Goal: Browse casually

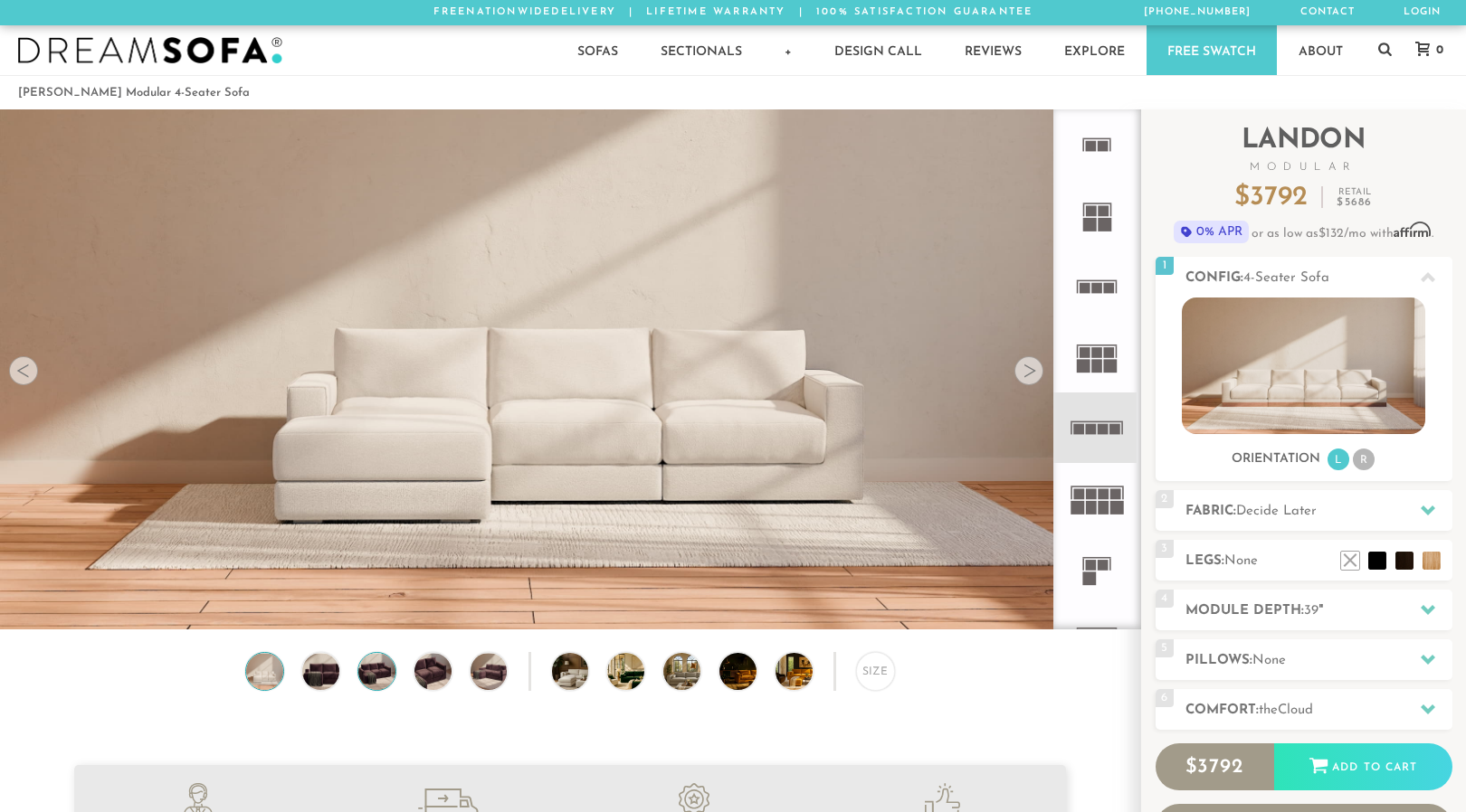
click at [370, 674] on img at bounding box center [377, 672] width 44 height 37
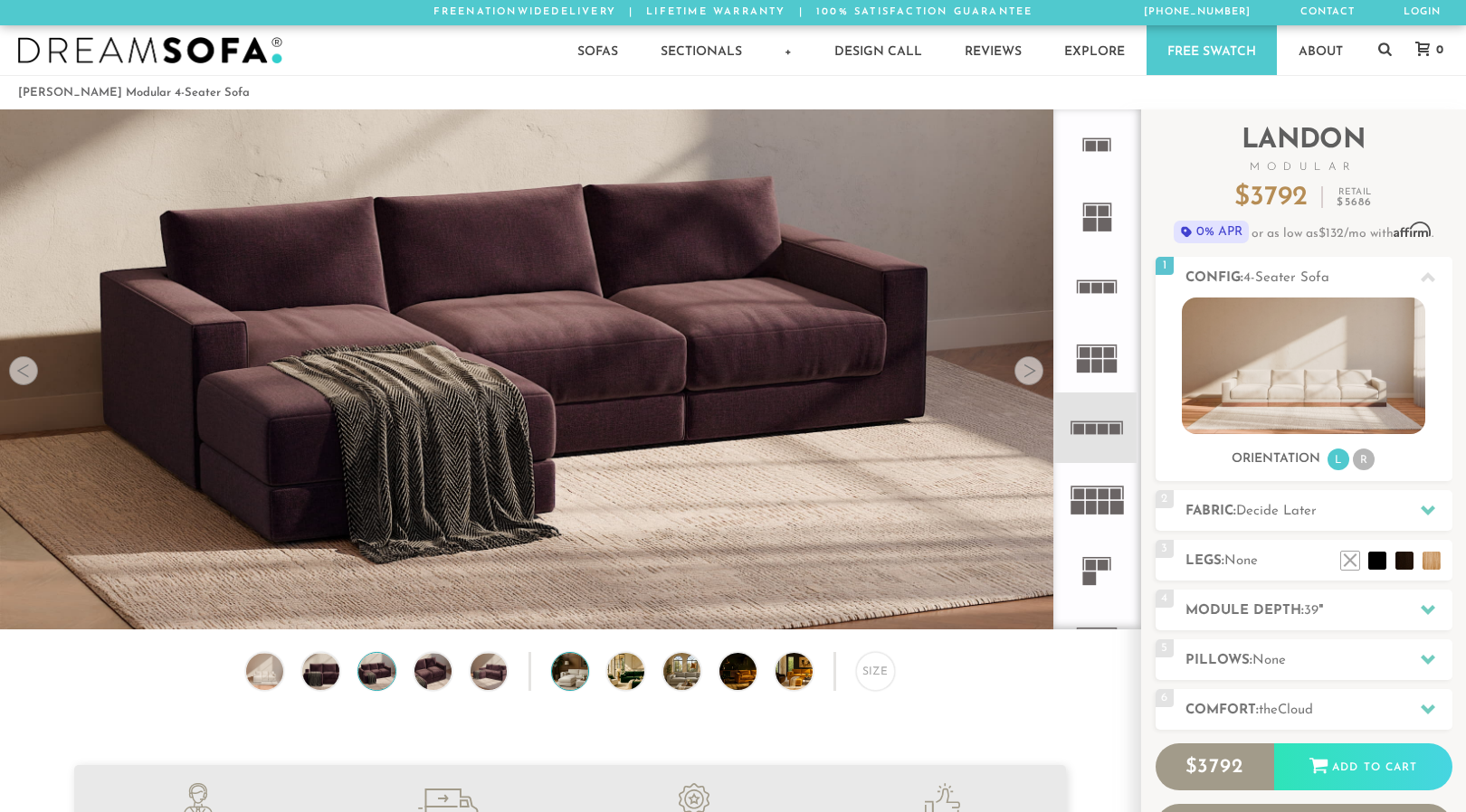
click at [554, 671] on img at bounding box center [585, 672] width 66 height 37
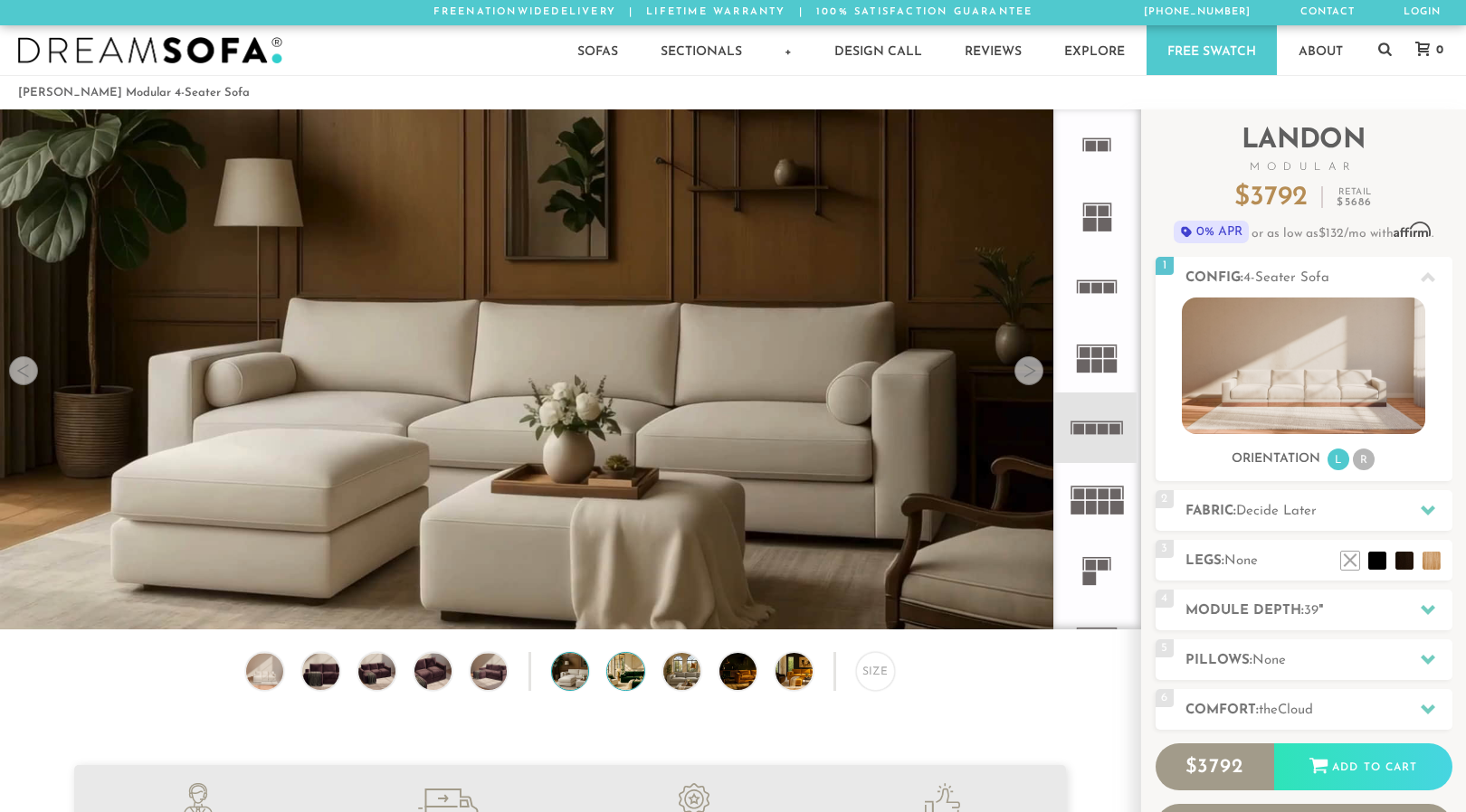
click at [626, 681] on img at bounding box center [640, 672] width 66 height 37
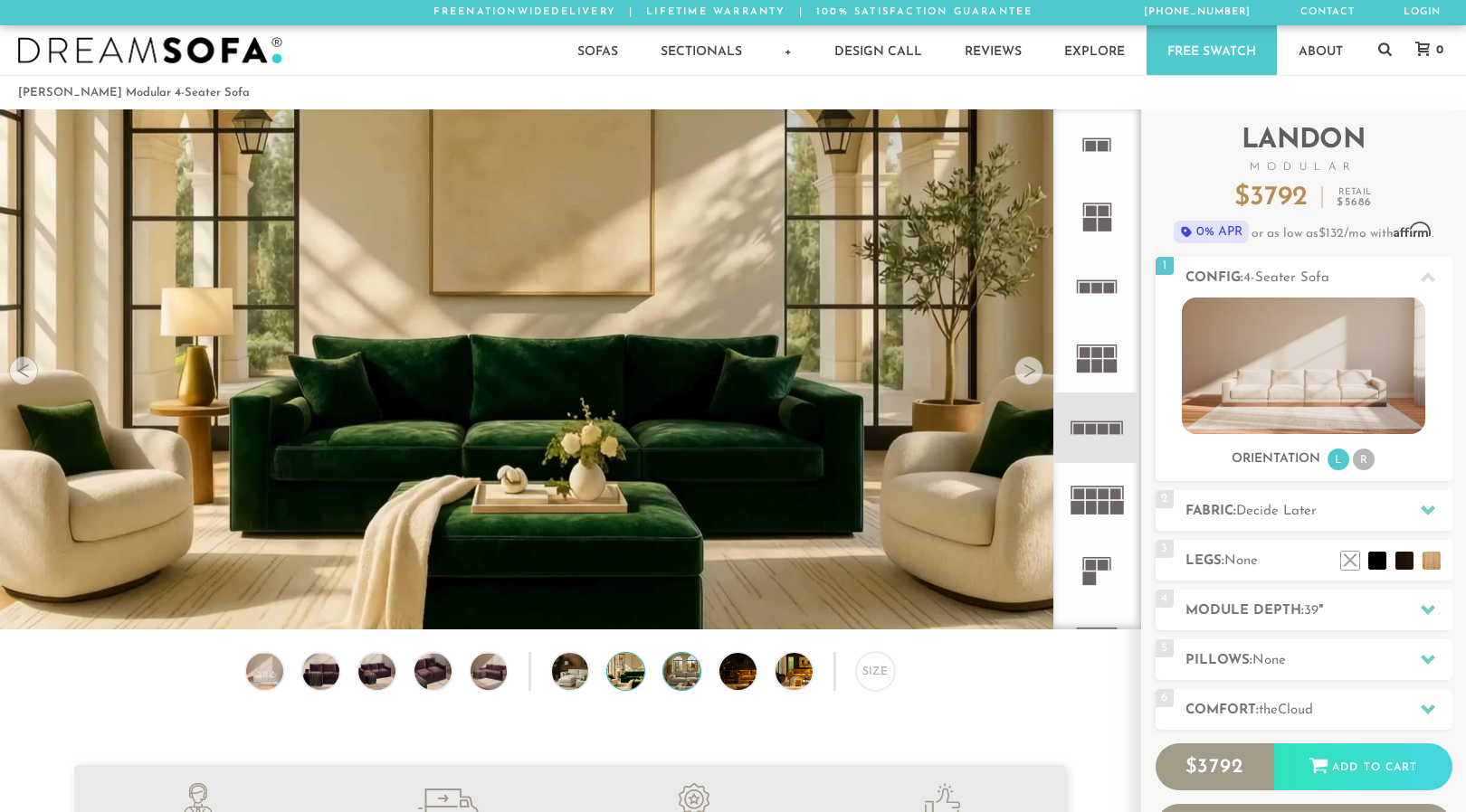
click at [680, 670] on img at bounding box center [696, 672] width 66 height 37
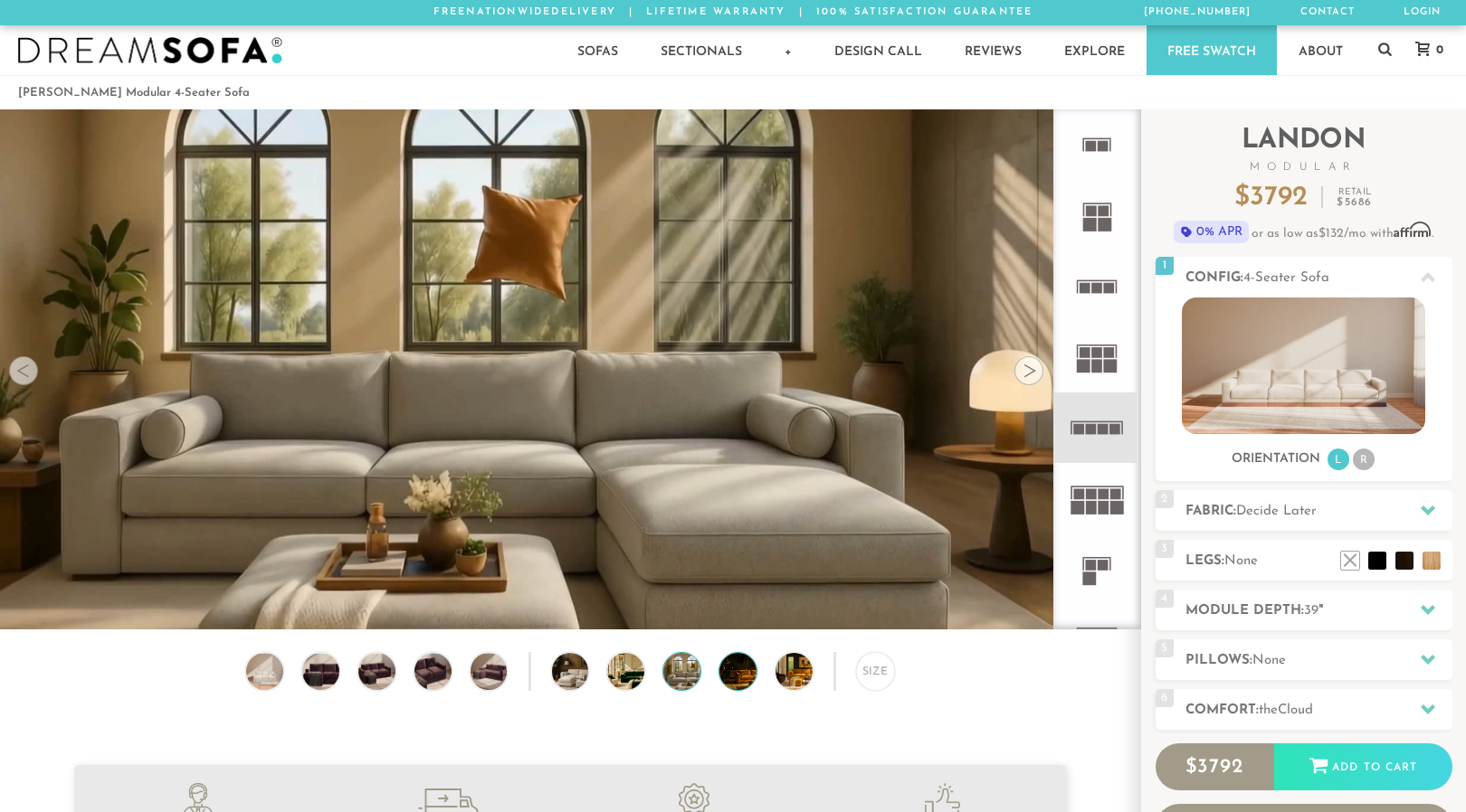
click at [727, 661] on img at bounding box center [752, 672] width 66 height 37
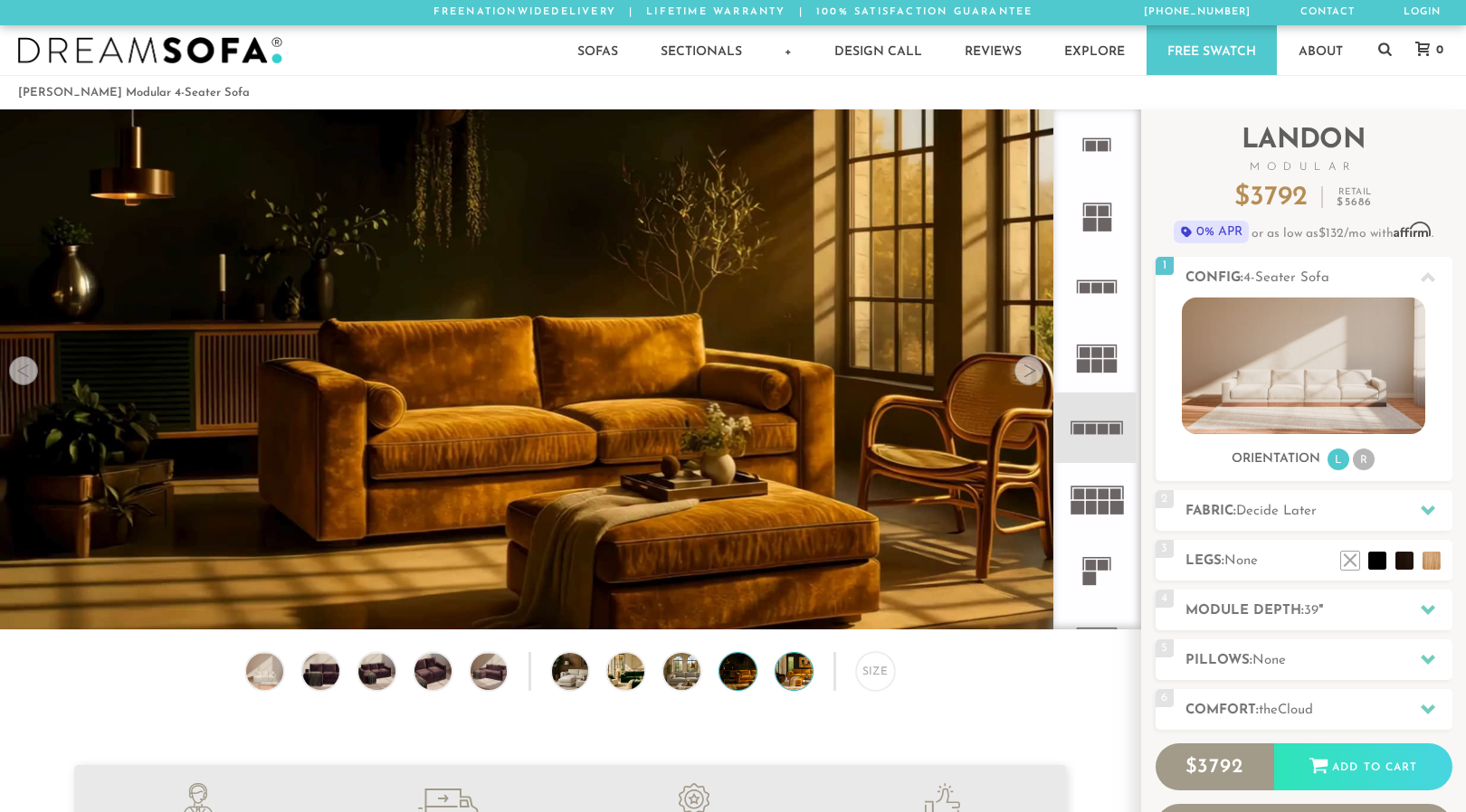
click at [799, 675] on img at bounding box center [809, 672] width 66 height 37
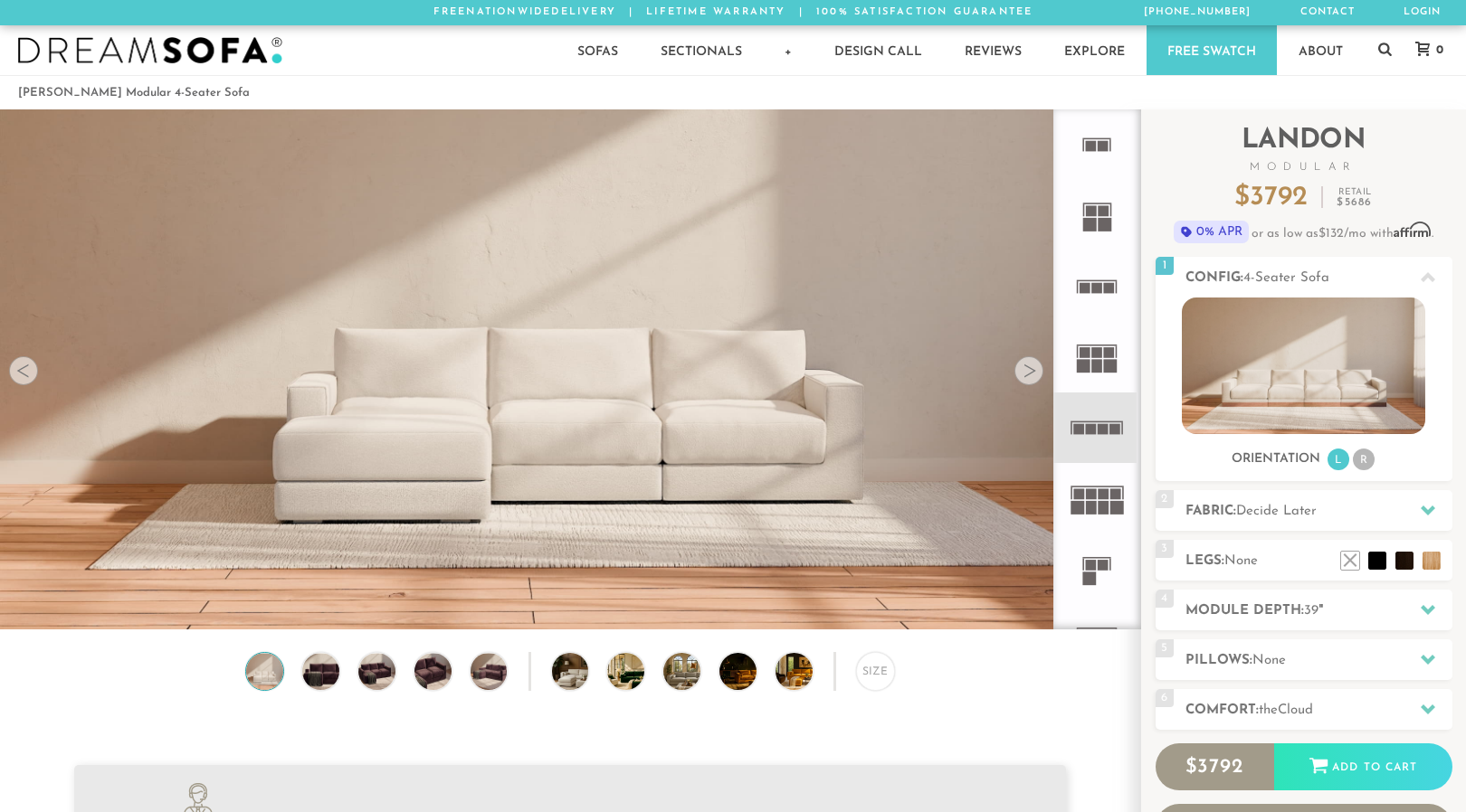
scroll to position [20421, 1466]
